Goal: Information Seeking & Learning: Check status

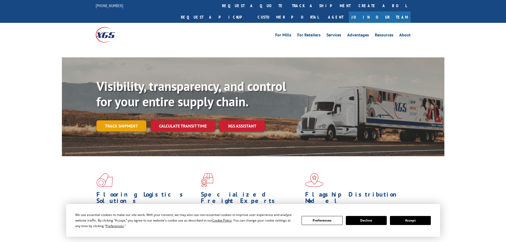
click at [122, 120] on link "Track shipment" at bounding box center [121, 125] width 50 height 11
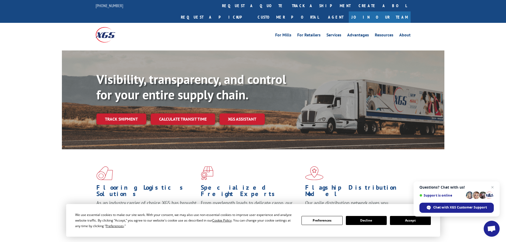
click at [125, 113] on link "Track shipment" at bounding box center [121, 118] width 50 height 11
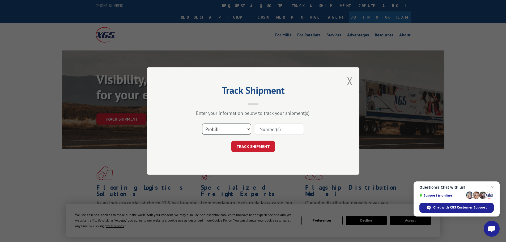
click at [231, 128] on select "Select category... Probill BOL PO" at bounding box center [226, 129] width 49 height 11
select select "bol"
click at [202, 124] on select "Select category... Probill BOL PO" at bounding box center [226, 129] width 49 height 11
click at [280, 128] on input at bounding box center [279, 129] width 49 height 11
type input "5461986"
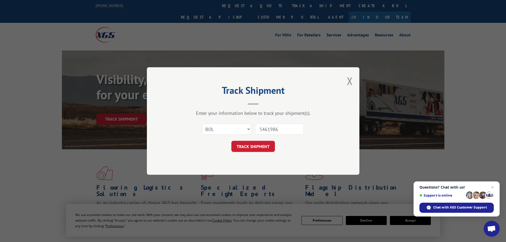
click at [247, 144] on button "TRACK SHIPMENT" at bounding box center [253, 146] width 44 height 11
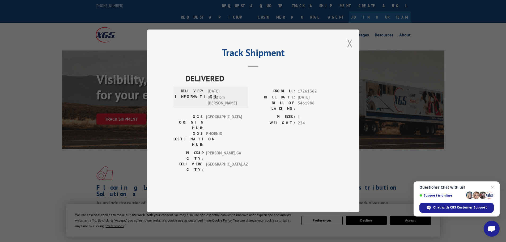
click at [350, 50] on button "Close modal" at bounding box center [350, 43] width 6 height 14
